Goal: Information Seeking & Learning: Learn about a topic

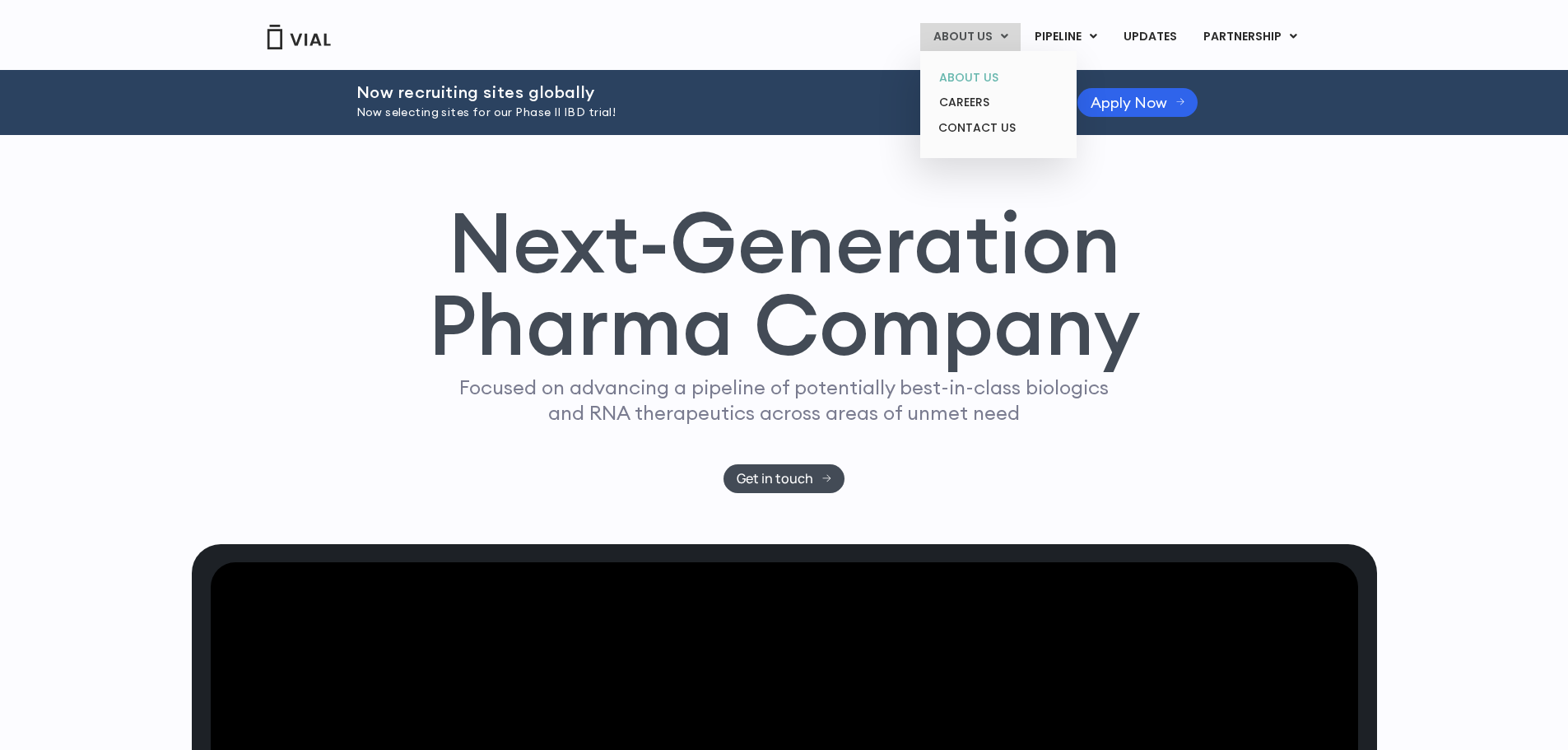
click at [975, 76] on link "ABOUT US" at bounding box center [998, 78] width 144 height 25
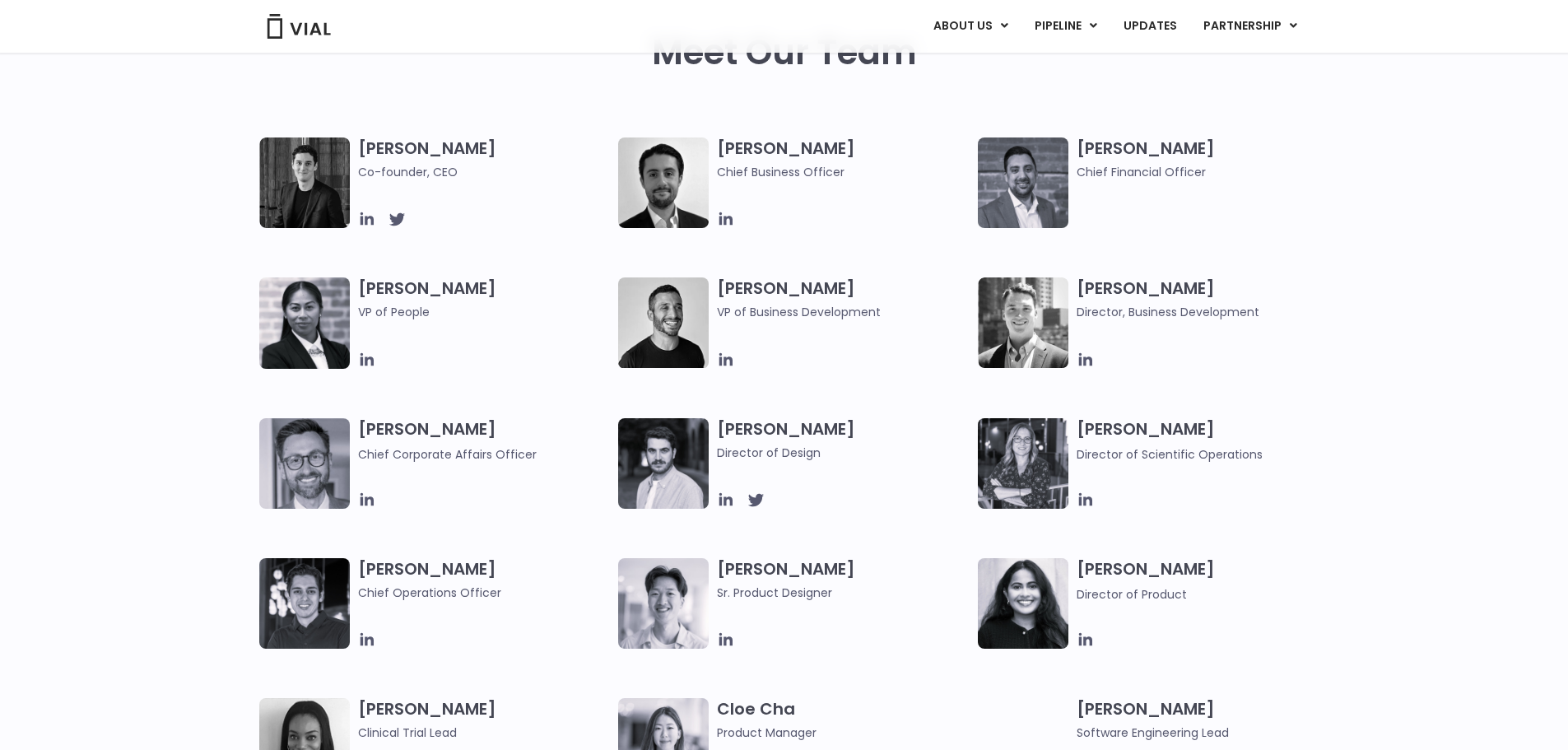
scroll to position [862, 0]
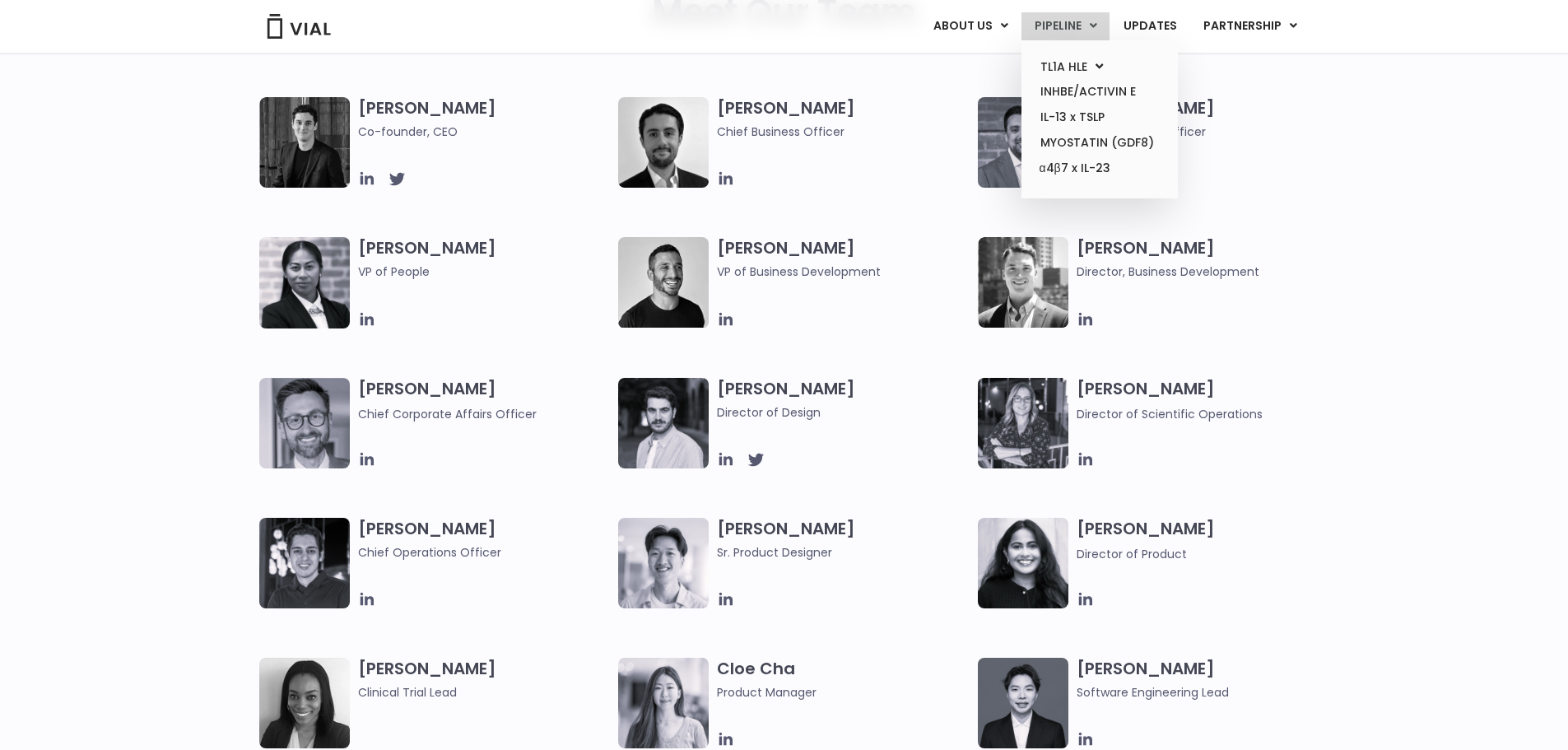
click at [1083, 24] on link "PIPELINE" at bounding box center [1065, 26] width 88 height 28
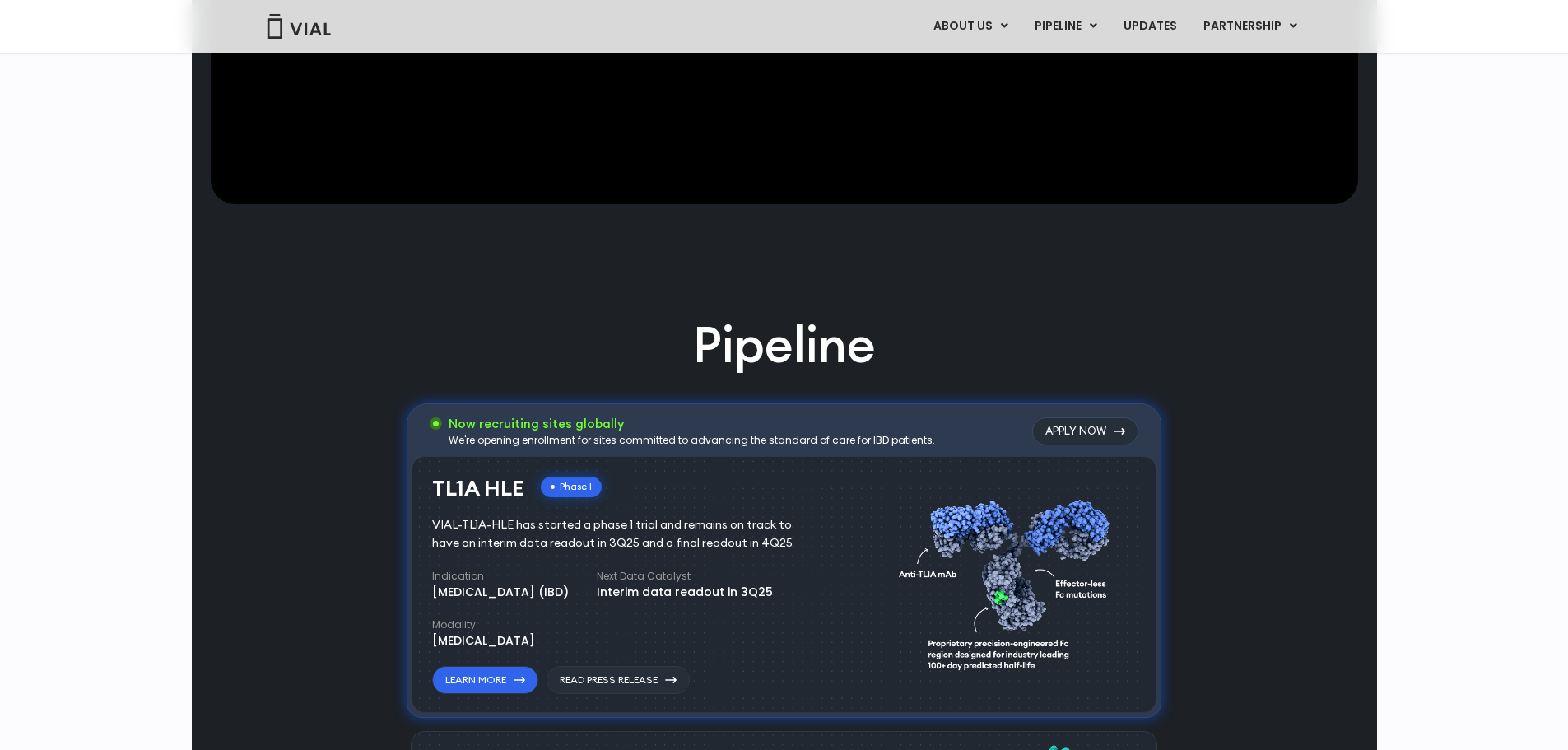
scroll to position [58, 0]
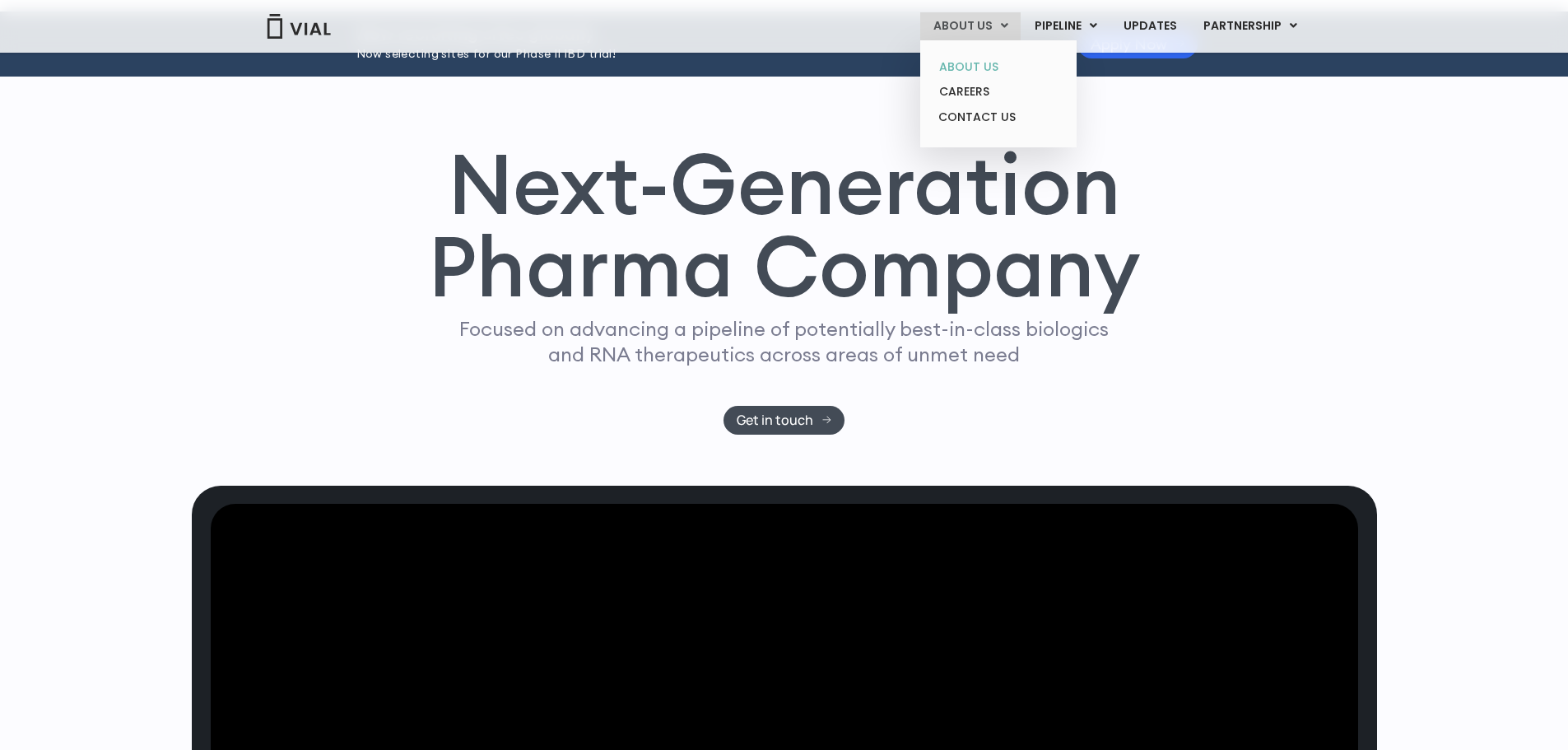
click at [988, 62] on link "ABOUT US" at bounding box center [998, 67] width 144 height 25
